Goal: Transaction & Acquisition: Obtain resource

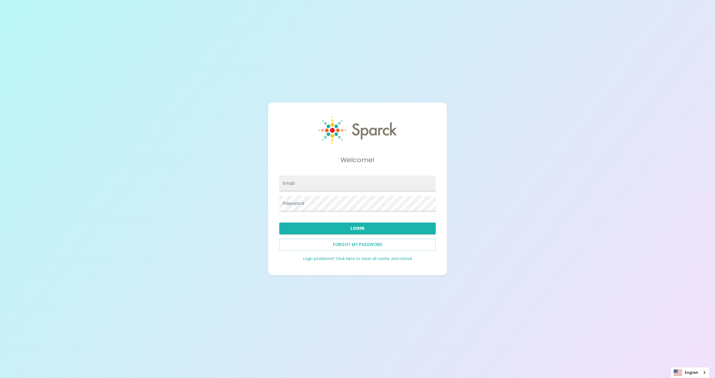
type input "[EMAIL_ADDRESS][DOMAIN_NAME]"
click at [291, 230] on button "Login" at bounding box center [357, 228] width 156 height 12
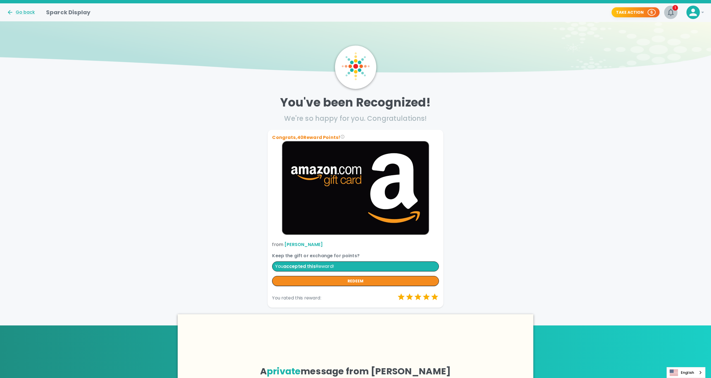
click at [667, 15] on icon "button" at bounding box center [670, 12] width 6 height 7
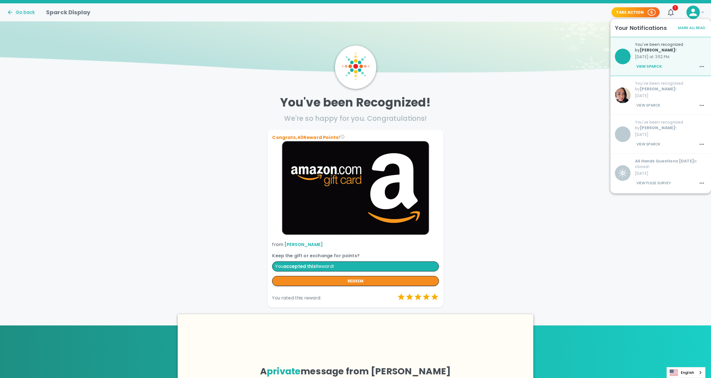
click at [648, 67] on button "View Sparck" at bounding box center [649, 66] width 28 height 9
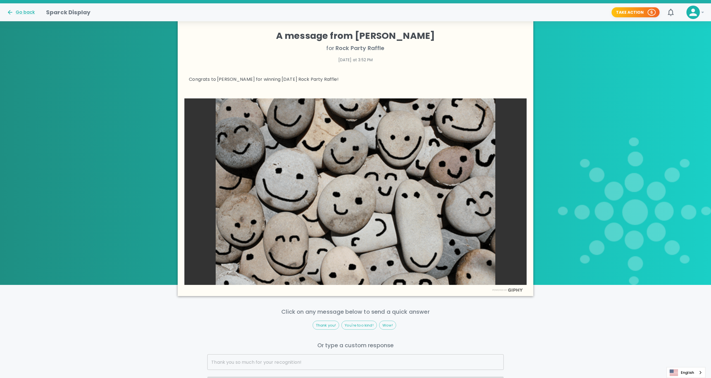
scroll to position [384, 0]
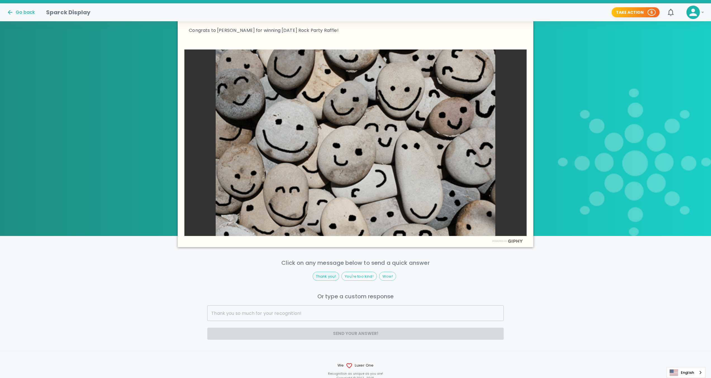
click at [327, 275] on span "Thank you!" at bounding box center [326, 276] width 26 height 6
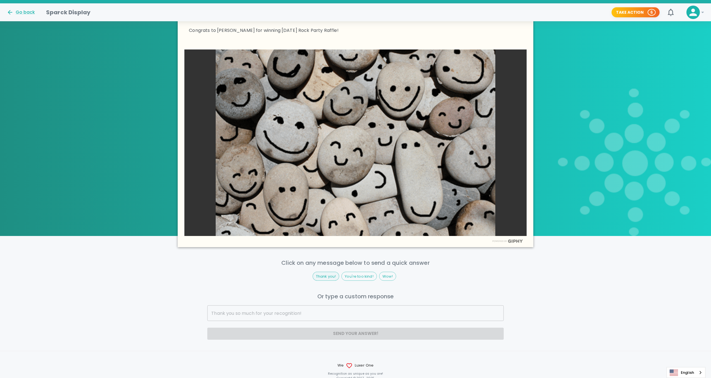
type input "Thank you!"
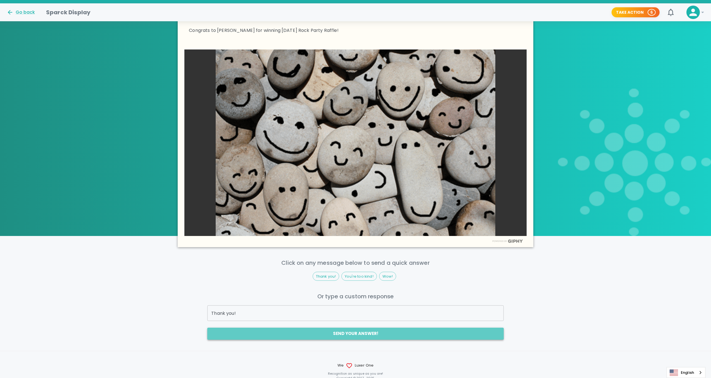
click at [339, 334] on button "Send your answer!" at bounding box center [355, 333] width 296 height 12
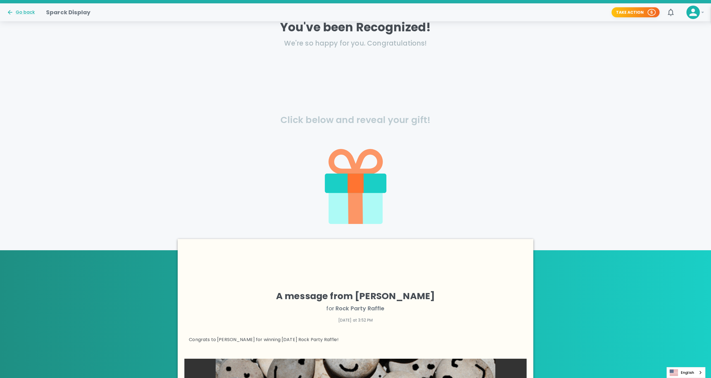
scroll to position [71, 0]
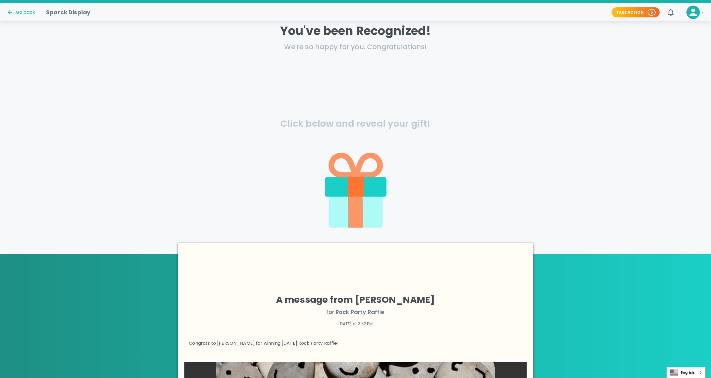
click at [354, 197] on icon at bounding box center [355, 211] width 15 height 34
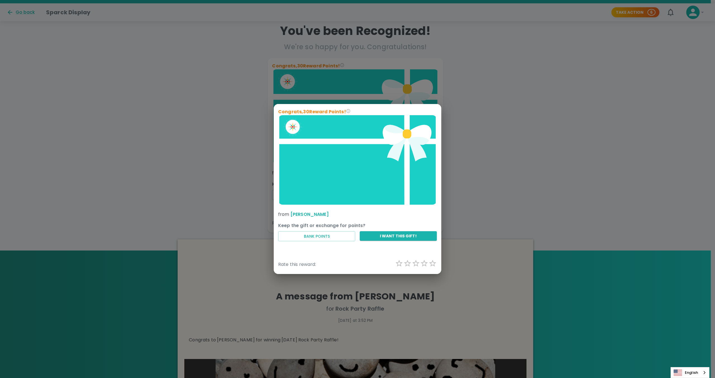
click at [191, 149] on div "Congrats, 30 Reward Points! from [PERSON_NAME] Keep the gift or exchange for po…" at bounding box center [357, 189] width 715 height 378
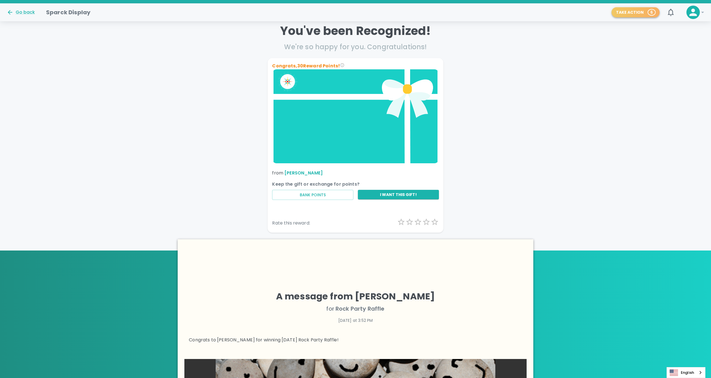
click at [648, 12] on span "6" at bounding box center [651, 12] width 7 height 6
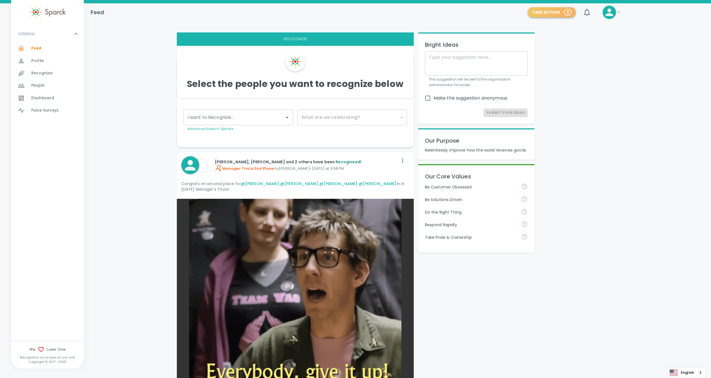
click at [558, 11] on button "Take Action 6" at bounding box center [552, 12] width 48 height 10
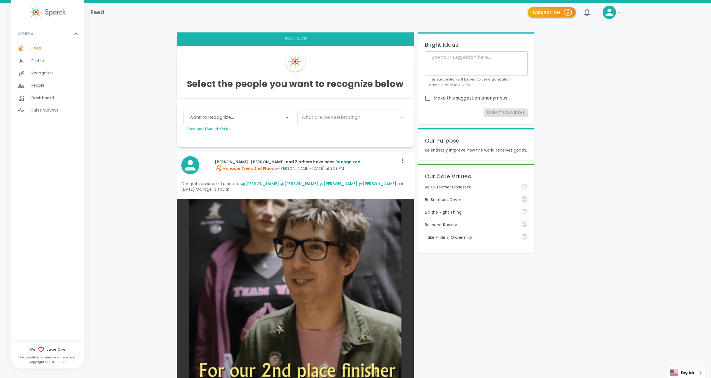
click at [573, 14] on button "Take Action 6" at bounding box center [552, 12] width 48 height 10
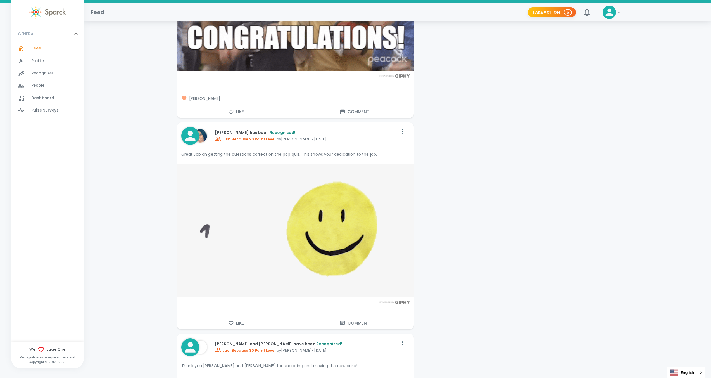
scroll to position [1651, 0]
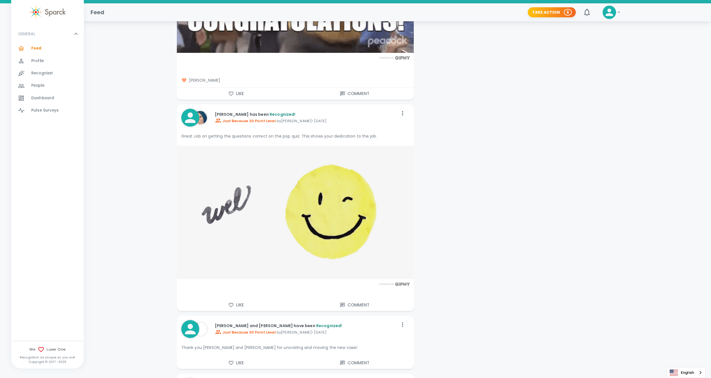
click at [411, 197] on img at bounding box center [295, 212] width 237 height 133
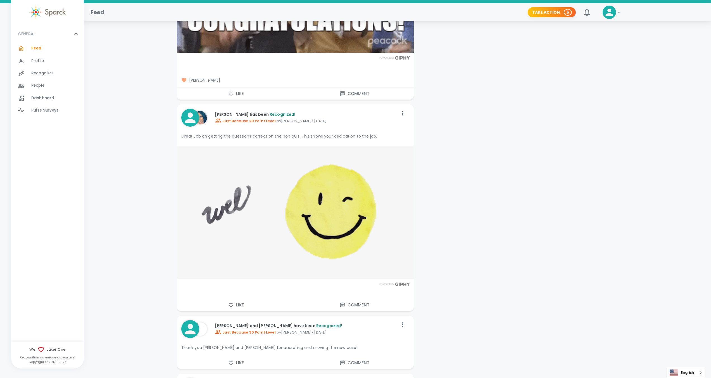
click at [411, 197] on img at bounding box center [295, 212] width 237 height 133
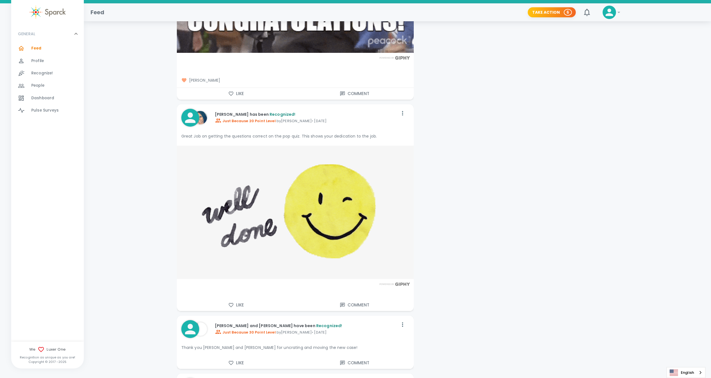
click at [411, 197] on img at bounding box center [295, 212] width 237 height 133
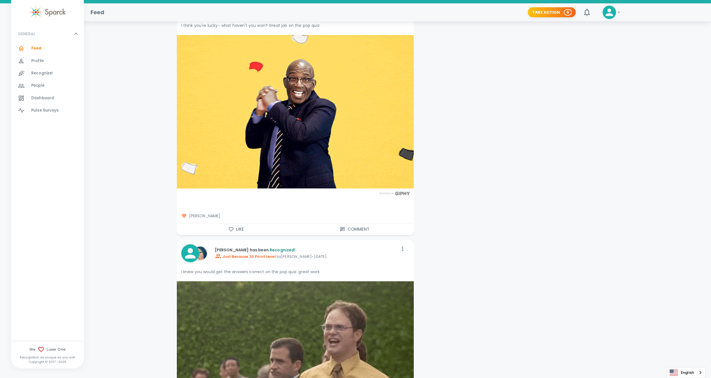
scroll to position [1175, 0]
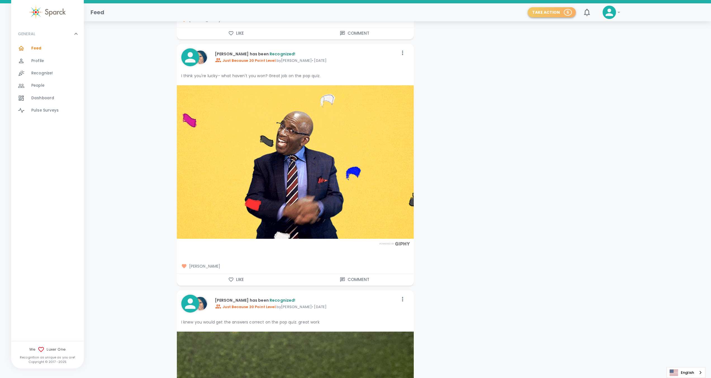
click at [572, 12] on button "Take Action 6" at bounding box center [552, 12] width 48 height 10
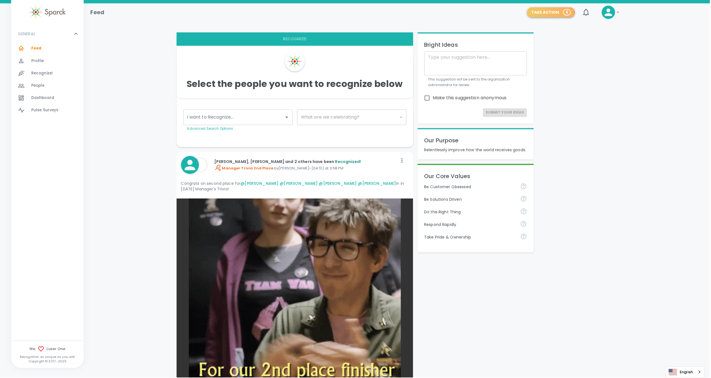
click at [550, 13] on button "Take Action 6" at bounding box center [552, 12] width 48 height 10
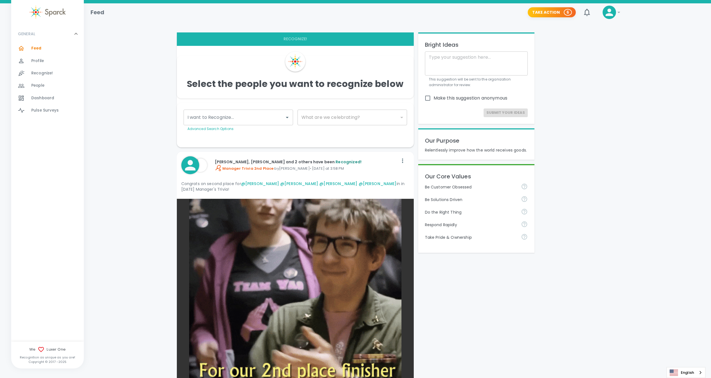
click at [382, 221] on img at bounding box center [295, 305] width 237 height 212
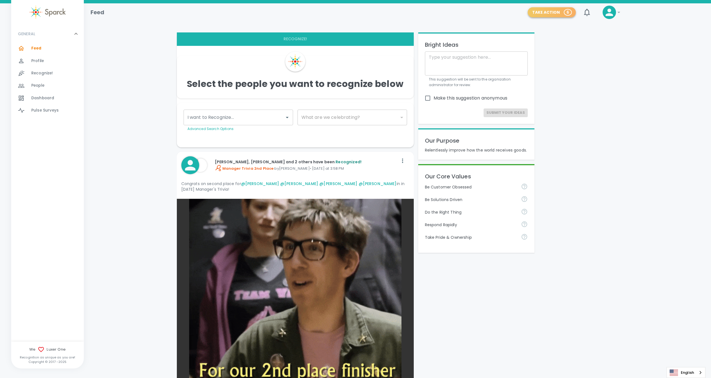
click at [563, 12] on button "Take Action 6" at bounding box center [552, 12] width 48 height 10
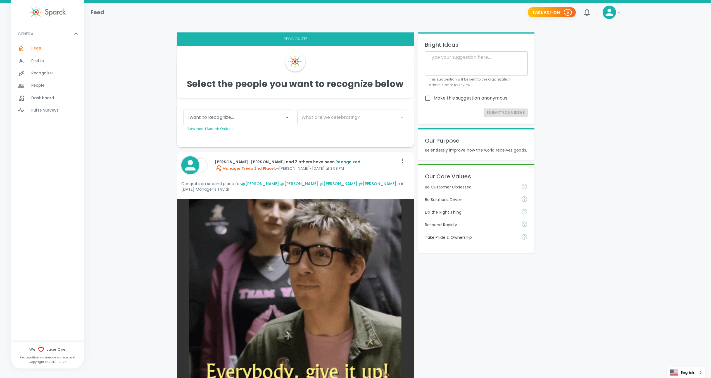
click at [617, 14] on icon at bounding box center [618, 12] width 7 height 7
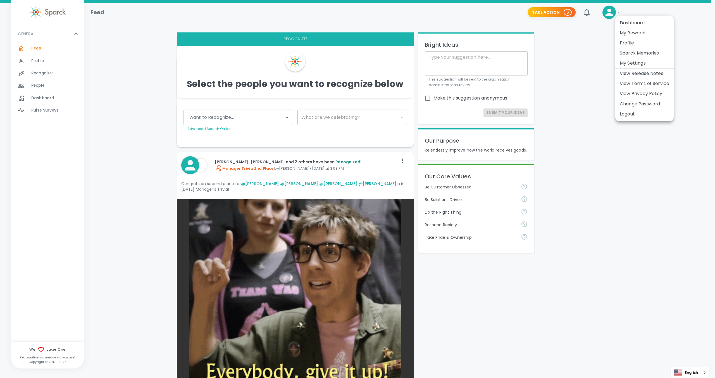
click at [628, 32] on li "My Rewards" at bounding box center [644, 33] width 58 height 10
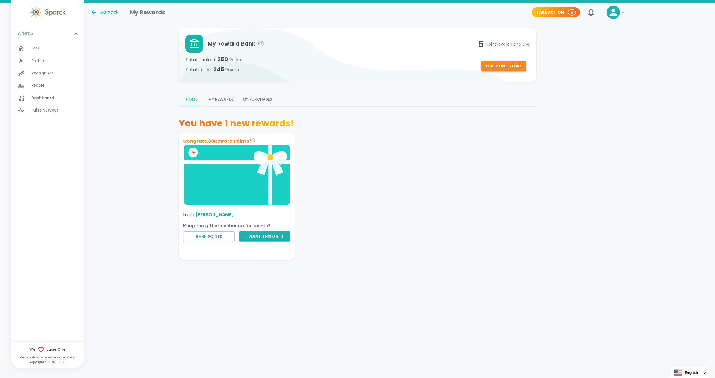
click at [505, 69] on button "Luxer One Store" at bounding box center [503, 66] width 45 height 10
click at [491, 64] on button "Luxer One Store" at bounding box center [503, 66] width 45 height 10
click at [221, 178] on img at bounding box center [236, 174] width 107 height 60
click at [220, 217] on link "[PERSON_NAME]" at bounding box center [214, 214] width 38 height 6
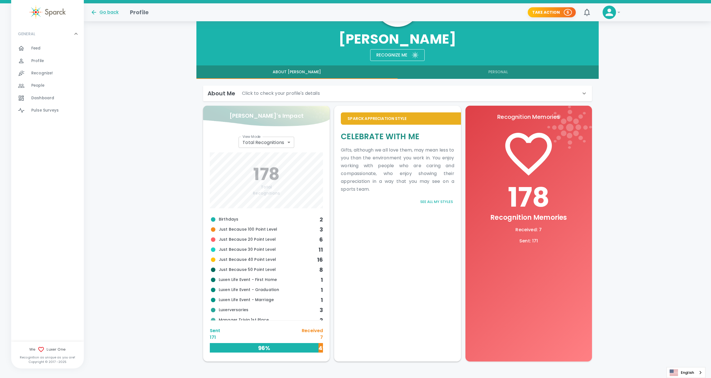
click at [401, 56] on div "Recognize me" at bounding box center [389, 53] width 35 height 12
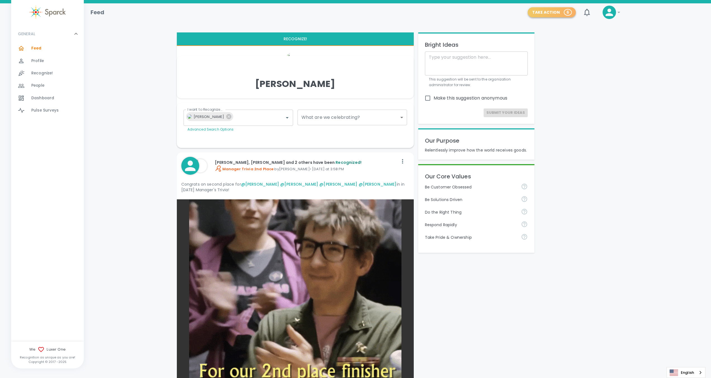
click at [567, 15] on p "6" at bounding box center [567, 12] width 3 height 6
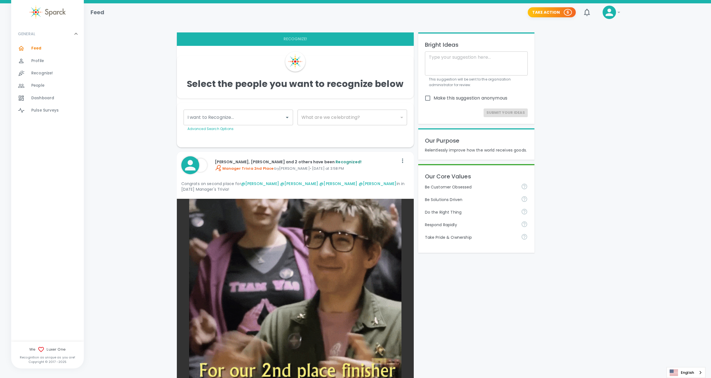
click at [615, 18] on span "!" at bounding box center [608, 12] width 13 height 13
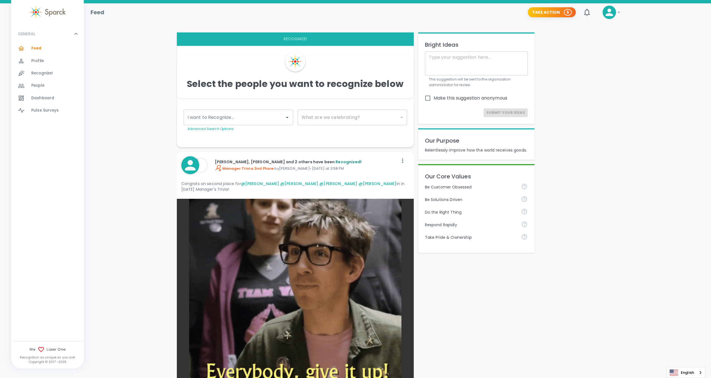
click at [614, 16] on icon at bounding box center [609, 12] width 11 height 11
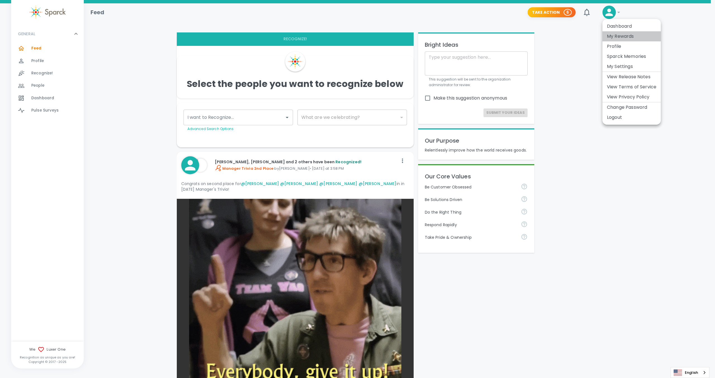
click at [611, 37] on li "My Rewards" at bounding box center [631, 36] width 58 height 10
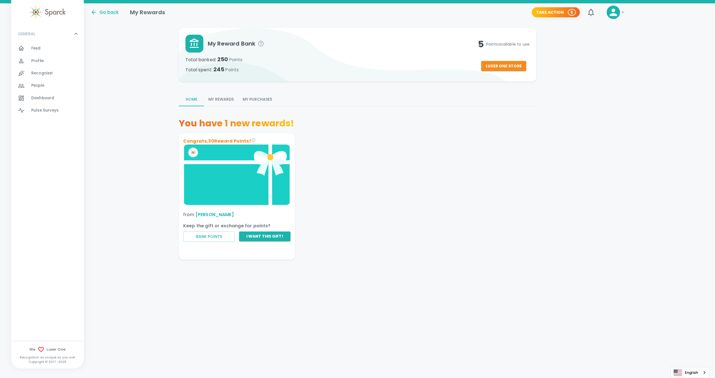
click at [212, 172] on img at bounding box center [236, 174] width 107 height 60
click at [269, 244] on div "Keep the gift or exchange for points? Bank Points I want this gift!" at bounding box center [236, 238] width 107 height 33
click at [271, 237] on button "I want this gift!" at bounding box center [264, 236] width 51 height 10
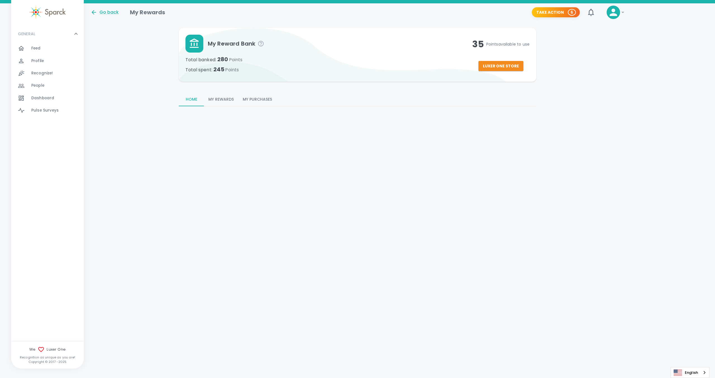
click at [220, 100] on button "My Rewards" at bounding box center [221, 99] width 34 height 13
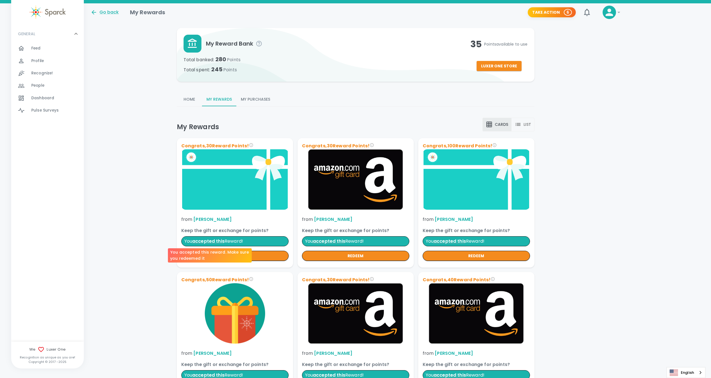
click at [217, 243] on span "accepted this" at bounding box center [208, 241] width 32 height 6
click at [198, 240] on span "accepted this" at bounding box center [208, 241] width 32 height 6
click at [218, 174] on img at bounding box center [234, 179] width 107 height 60
click at [224, 236] on p "You accepted this Reward!" at bounding box center [234, 241] width 107 height 10
click at [229, 255] on button "redeem" at bounding box center [234, 256] width 107 height 10
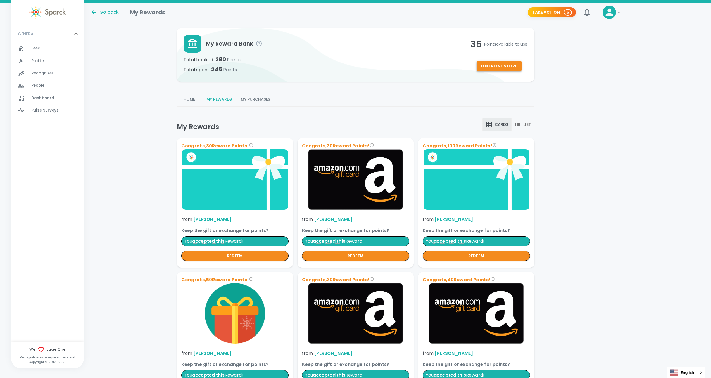
click at [486, 67] on button "Luxer One Store" at bounding box center [498, 66] width 45 height 10
click at [490, 64] on button "Luxer One Store" at bounding box center [498, 66] width 45 height 10
click at [40, 59] on span "Profile" at bounding box center [37, 61] width 13 height 6
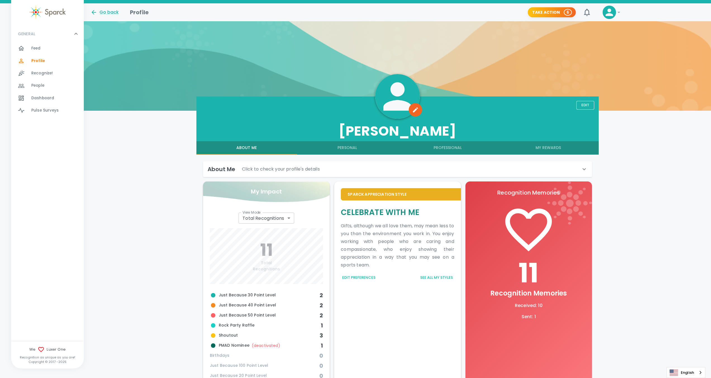
click at [39, 73] on span "Recognize!" at bounding box center [42, 73] width 22 height 6
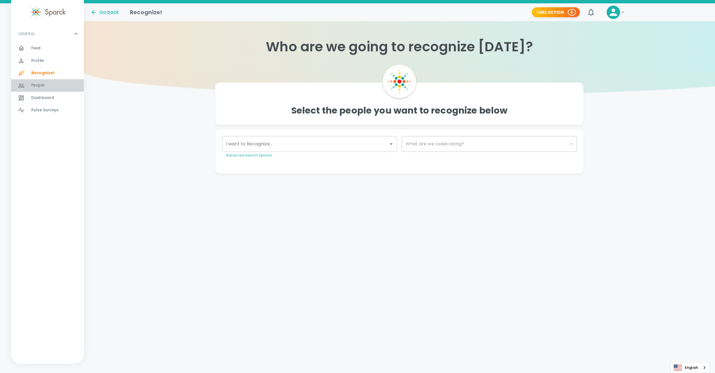
click at [42, 83] on span "People" at bounding box center [37, 86] width 13 height 6
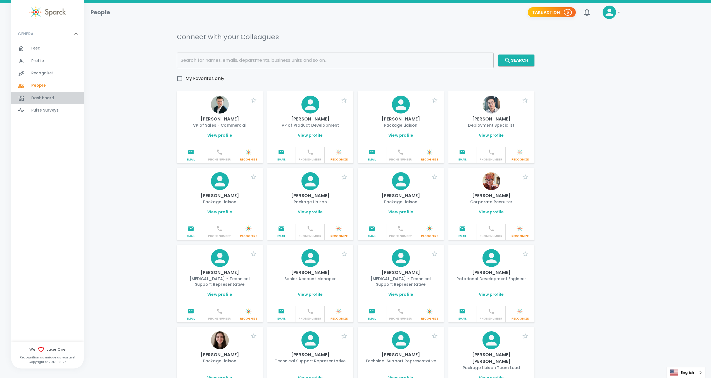
click at [42, 97] on span "Dashboard" at bounding box center [42, 98] width 23 height 6
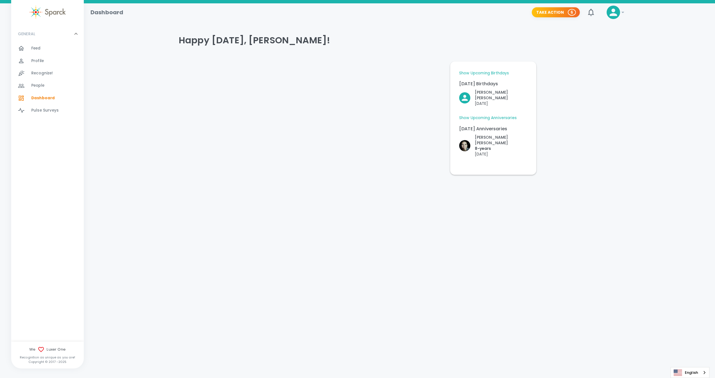
click at [38, 111] on span "Pulse Surveys" at bounding box center [44, 111] width 27 height 6
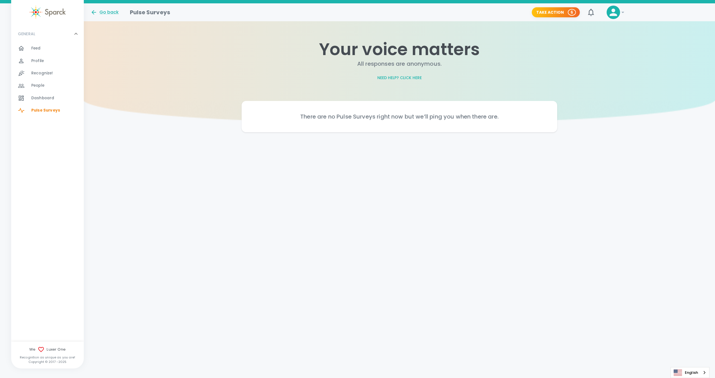
click at [40, 47] on span "Feed" at bounding box center [35, 49] width 9 height 6
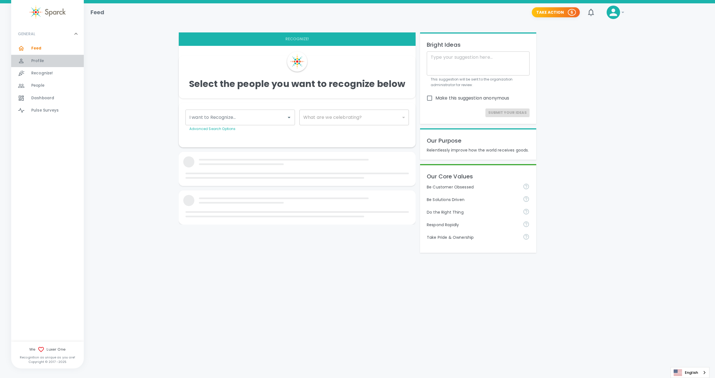
click at [37, 60] on span "Profile" at bounding box center [37, 61] width 13 height 6
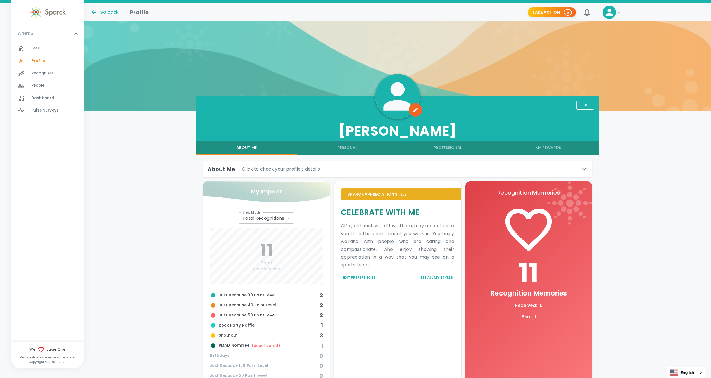
click at [542, 149] on button "My Rewards" at bounding box center [548, 147] width 101 height 13
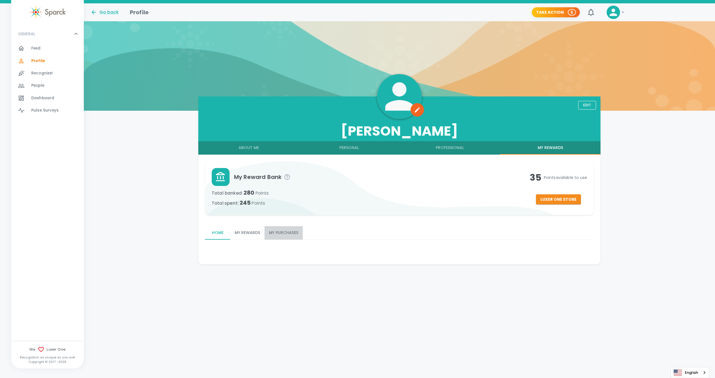
click at [276, 231] on button "My Purchases" at bounding box center [283, 232] width 38 height 13
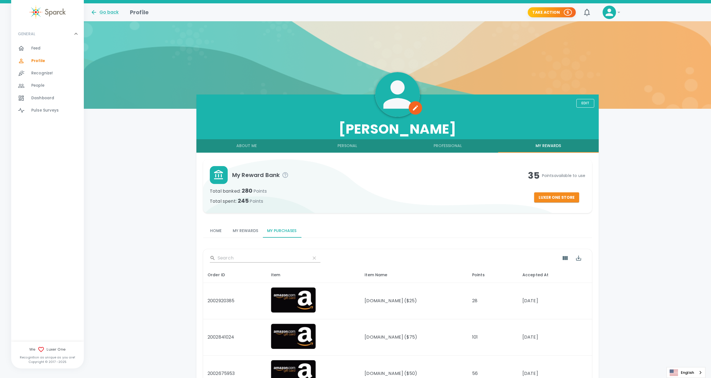
scroll to position [3, 0]
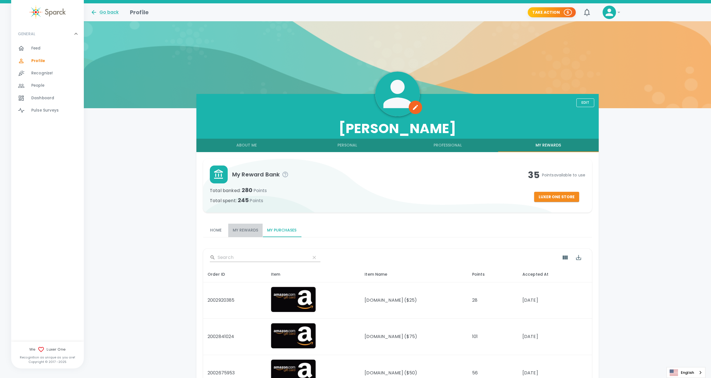
click at [247, 231] on button "My Rewards" at bounding box center [245, 229] width 34 height 13
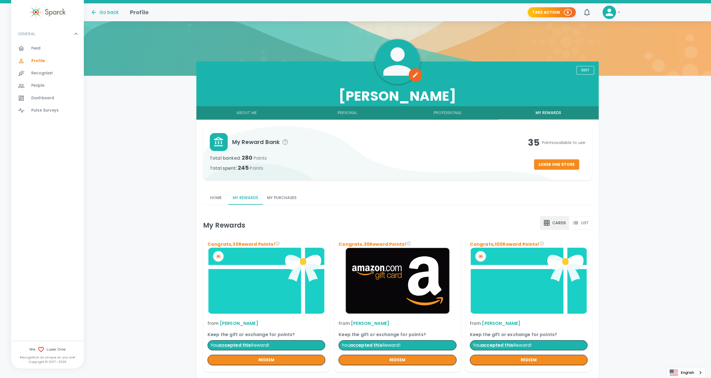
scroll to position [34, 0]
